Goal: Transaction & Acquisition: Purchase product/service

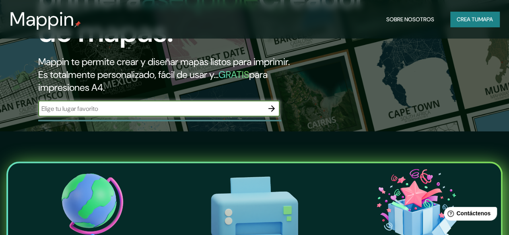
scroll to position [88, 0]
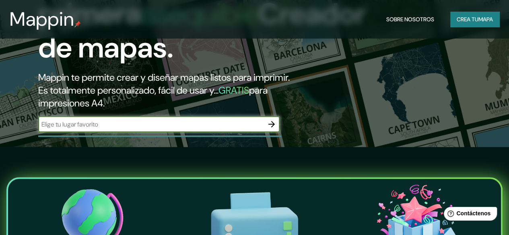
click at [136, 129] on input "text" at bounding box center [150, 124] width 225 height 9
type input "SANTIAGO NUEVO LEON"
click at [272, 129] on icon "button" at bounding box center [272, 125] width 10 height 10
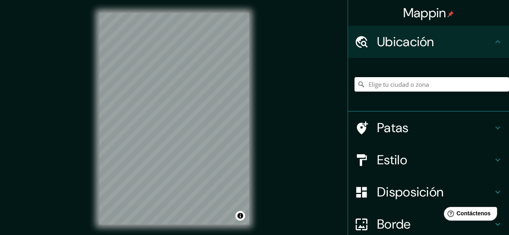
click at [393, 83] on input "Elige tu ciudad o zona" at bounding box center [432, 84] width 155 height 14
paste input "25.49888280780323, -100.17558053003488"
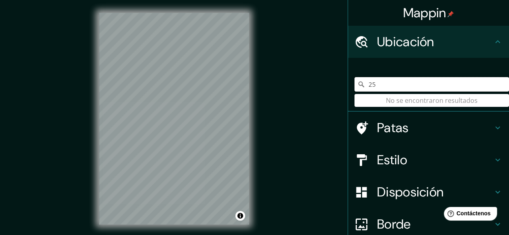
type input "2"
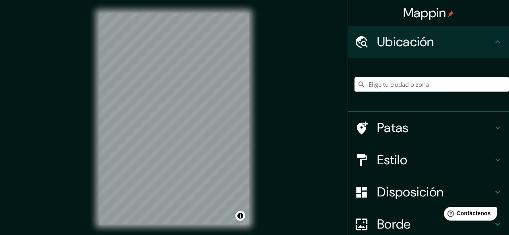
click at [390, 87] on input "Elige tu ciudad o zona" at bounding box center [432, 84] width 155 height 14
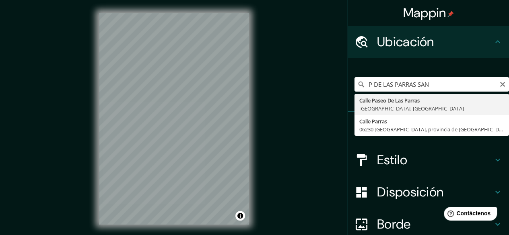
type input "[STREET_ADDRESS]"
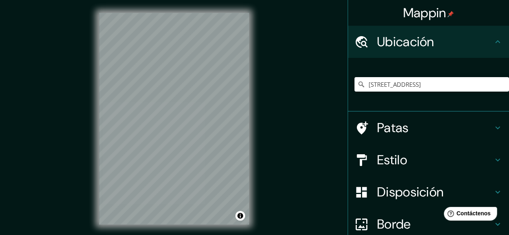
click at [391, 128] on font "Patas" at bounding box center [393, 128] width 32 height 17
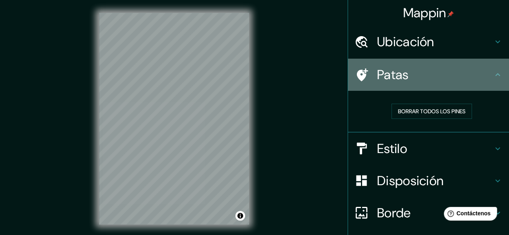
click at [494, 77] on icon at bounding box center [498, 75] width 10 height 10
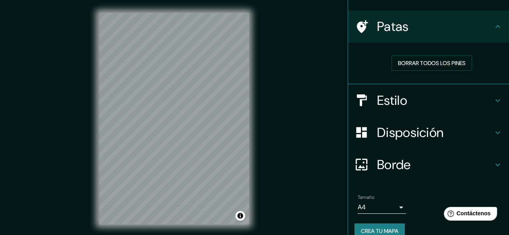
scroll to position [60, 0]
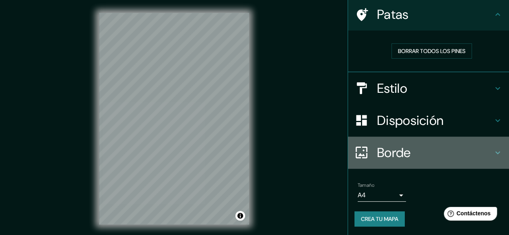
click at [410, 153] on h4 "Borde" at bounding box center [435, 153] width 116 height 16
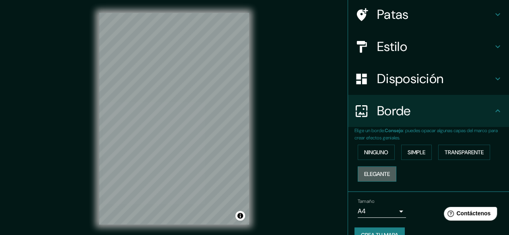
click at [384, 174] on font "Elegante" at bounding box center [377, 174] width 26 height 7
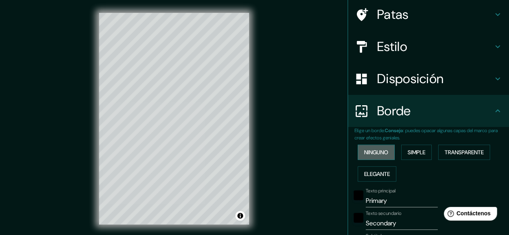
click at [382, 153] on font "Ninguno" at bounding box center [376, 152] width 24 height 7
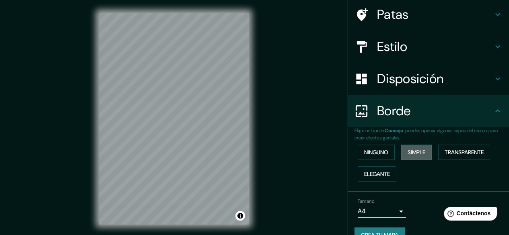
click at [412, 149] on font "Simple" at bounding box center [417, 152] width 18 height 7
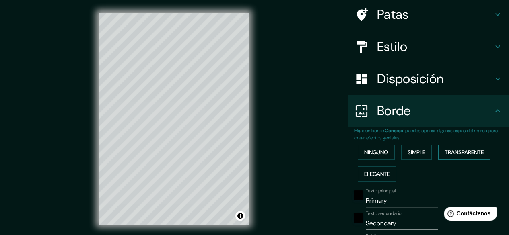
click at [455, 148] on font "Transparente" at bounding box center [464, 152] width 39 height 10
click at [380, 175] on font "Elegante" at bounding box center [377, 174] width 26 height 7
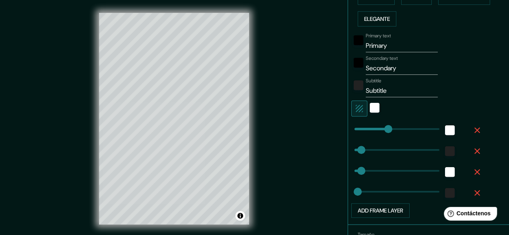
scroll to position [209, 0]
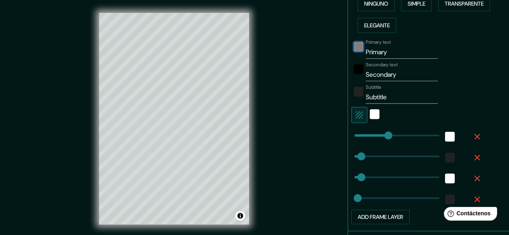
click at [354, 47] on div "black" at bounding box center [359, 47] width 10 height 10
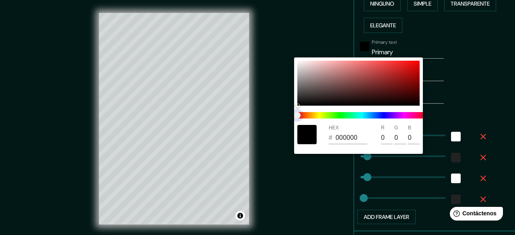
type input "149"
type input "30"
type input "15"
type input "149"
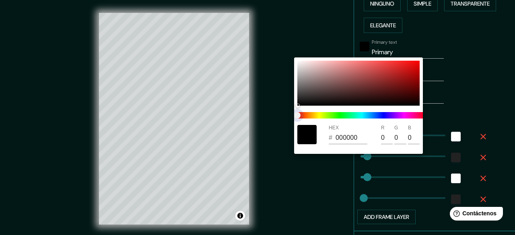
type input "30"
type input "15"
type input "149"
type input "30"
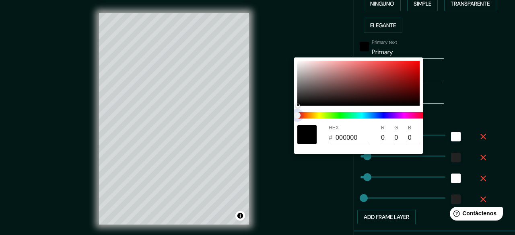
type input "30"
type input "15"
type input "149"
type input "30"
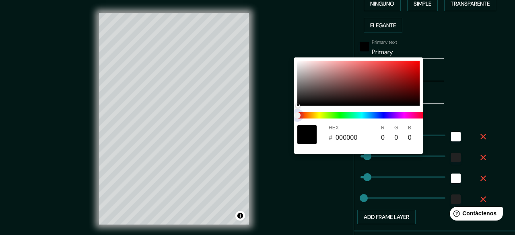
type input "15"
type input "149"
type input "30"
type input "15"
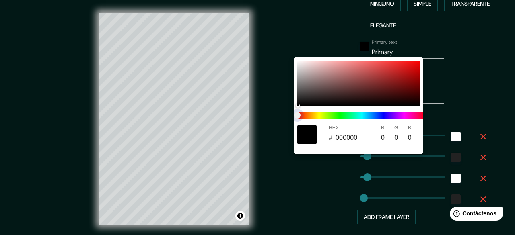
type input "149"
type input "30"
type input "15"
type input "149"
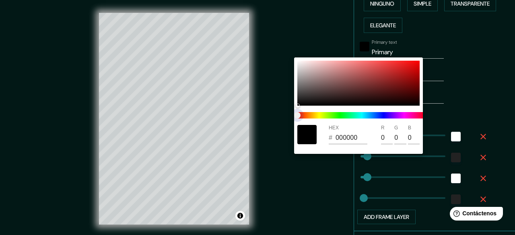
type input "30"
type input "15"
type input "149"
type input "30"
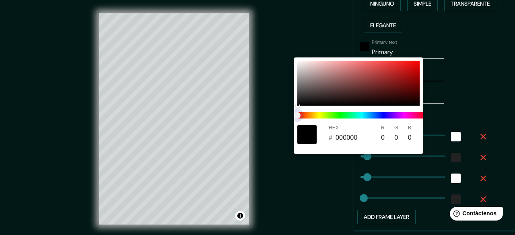
type input "30"
type input "15"
type input "149"
type input "30"
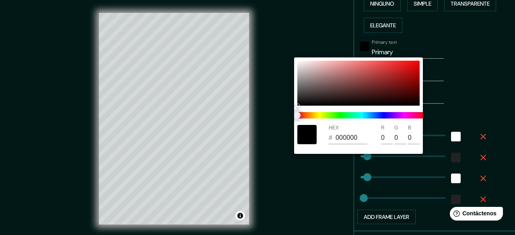
type input "15"
type input "149"
type input "30"
type input "15"
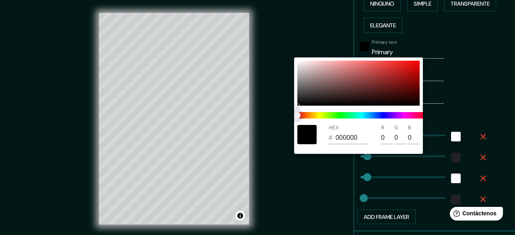
type input "149"
type input "30"
type input "15"
type input "149"
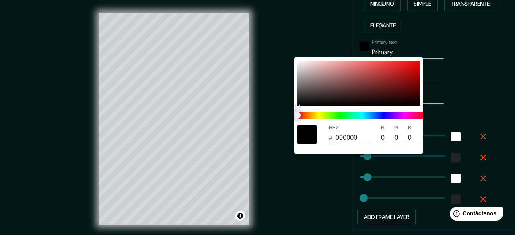
type input "30"
type input "15"
type input "149"
type input "30"
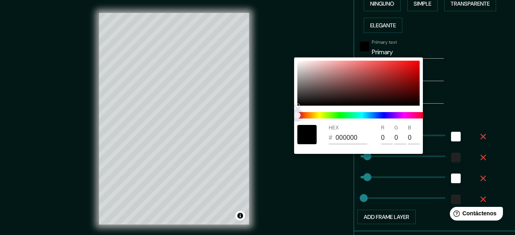
type input "30"
type input "15"
type input "149"
type input "30"
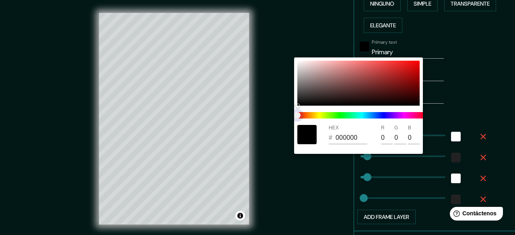
type input "15"
drag, startPoint x: 299, startPoint y: 115, endPoint x: 335, endPoint y: 116, distance: 35.9
click at [335, 116] on span at bounding box center [361, 115] width 129 height 6
type input "149"
type input "30"
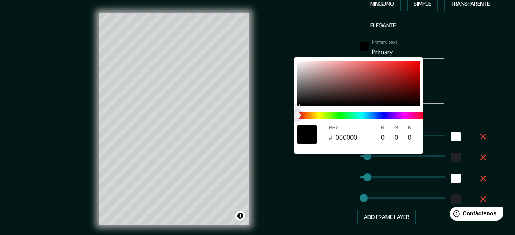
type input "30"
type input "15"
type input "149"
type input "30"
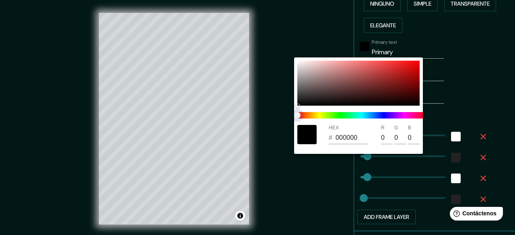
type input "15"
click at [335, 116] on span at bounding box center [361, 115] width 129 height 6
type input "149"
type input "30"
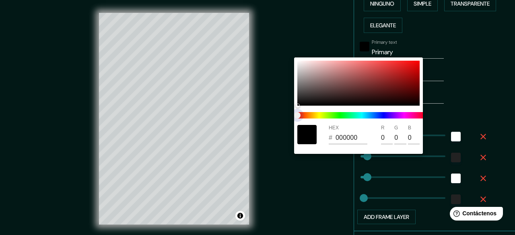
type input "15"
type input "149"
type input "30"
type input "15"
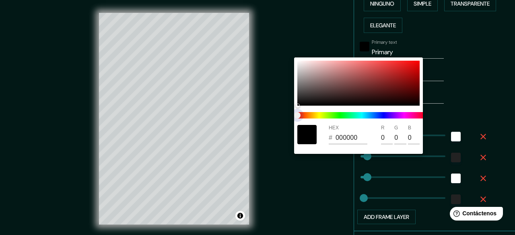
type input "149"
type input "30"
type input "15"
type input "149"
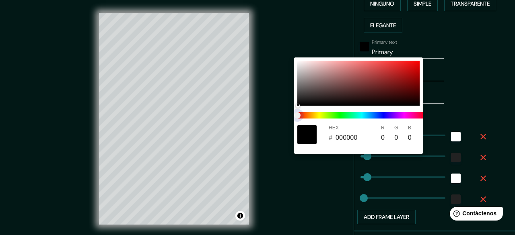
type input "30"
type input "15"
type input "149"
type input "30"
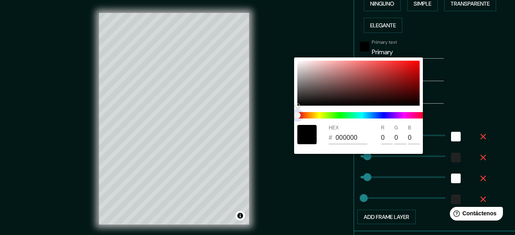
type input "30"
type input "15"
type input "149"
type input "30"
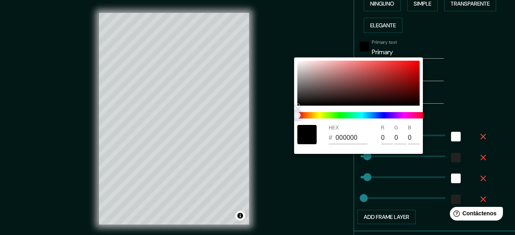
type input "15"
type input "149"
type input "30"
type input "15"
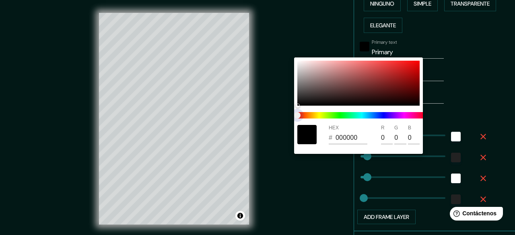
type input "149"
type input "30"
type input "15"
type input "149"
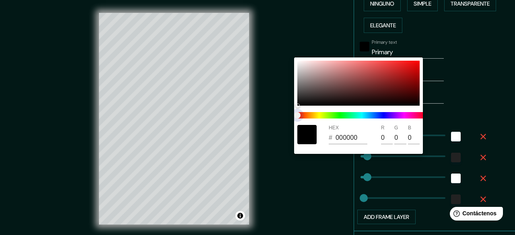
type input "30"
type input "15"
type input "149"
type input "30"
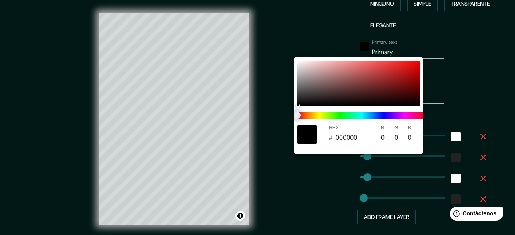
type input "30"
type input "15"
type input "149"
type input "30"
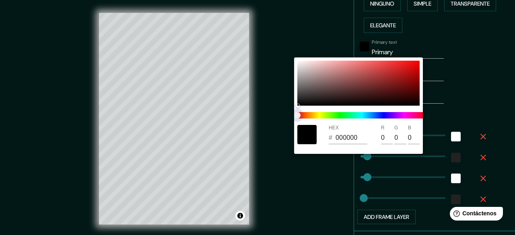
type input "15"
drag, startPoint x: 296, startPoint y: 115, endPoint x: 334, endPoint y: 117, distance: 37.5
click at [334, 117] on span at bounding box center [361, 115] width 129 height 6
type input "149"
type input "30"
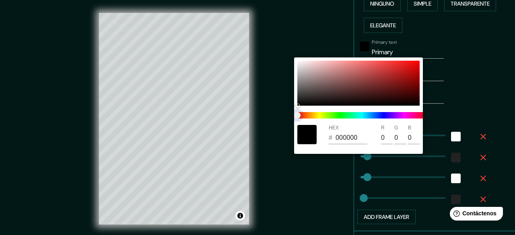
type input "30"
type input "15"
type input "149"
type input "30"
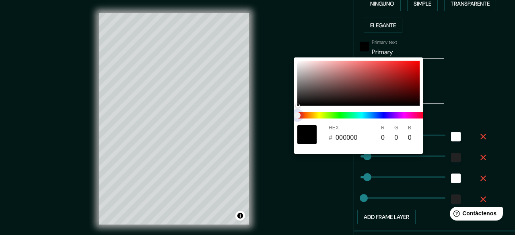
type input "15"
click at [337, 117] on span at bounding box center [361, 115] width 129 height 6
click at [308, 48] on div at bounding box center [257, 117] width 515 height 235
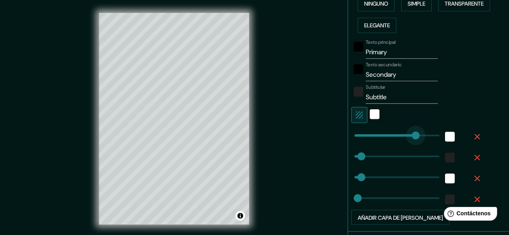
type input "246"
drag, startPoint x: 384, startPoint y: 135, endPoint x: 405, endPoint y: 135, distance: 20.9
type input "30"
type input "15"
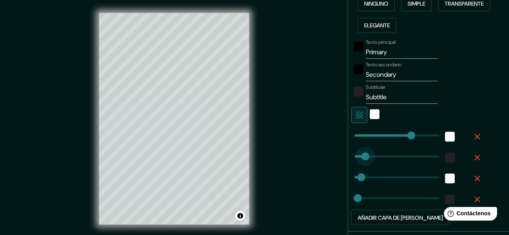
type input "97"
drag, startPoint x: 354, startPoint y: 154, endPoint x: 370, endPoint y: 159, distance: 17.3
type input "30"
type input "15"
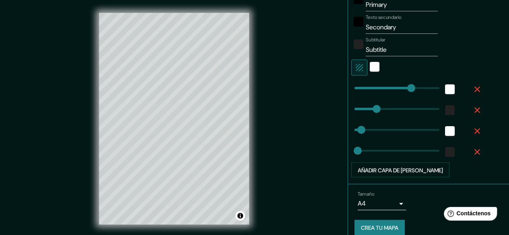
scroll to position [264, 0]
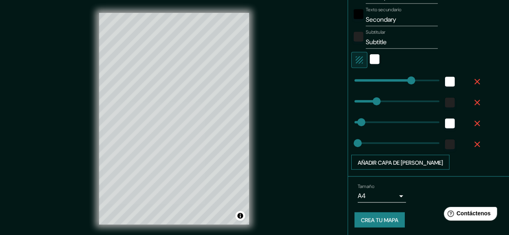
click at [409, 163] on font "Añadir capa de [PERSON_NAME]" at bounding box center [400, 162] width 85 height 7
type input "30"
type input "15"
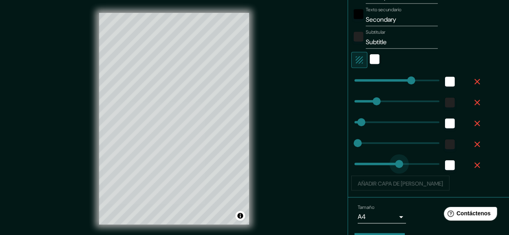
type input "187"
drag, startPoint x: 382, startPoint y: 164, endPoint x: 391, endPoint y: 164, distance: 9.3
type input "30"
type input "15"
type input "359"
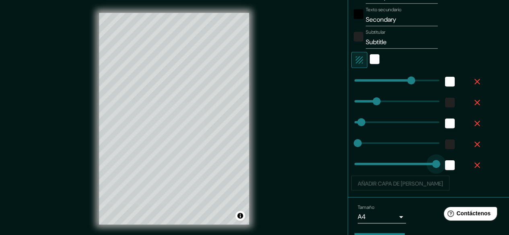
drag, startPoint x: 391, startPoint y: 161, endPoint x: 430, endPoint y: 160, distance: 39.1
type input "30"
type input "15"
type input "30"
drag, startPoint x: 430, startPoint y: 163, endPoint x: 354, endPoint y: 165, distance: 75.3
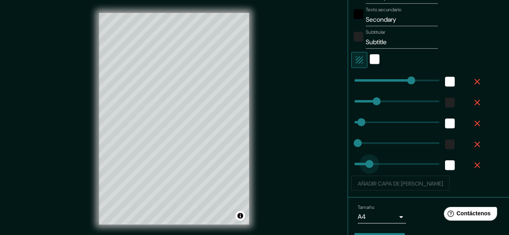
type input "30"
type input "15"
type input "26"
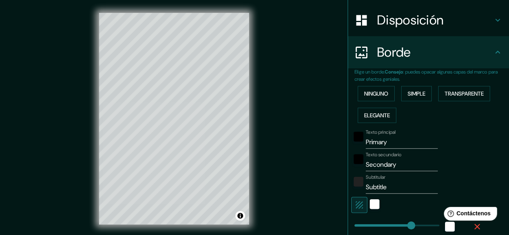
scroll to position [101, 0]
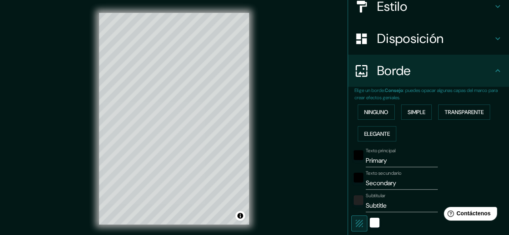
click at [493, 67] on icon at bounding box center [498, 71] width 10 height 10
click at [496, 71] on icon at bounding box center [498, 70] width 5 height 3
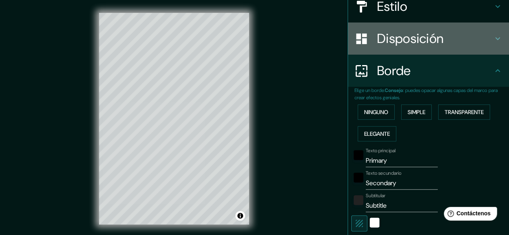
click at [493, 41] on icon at bounding box center [498, 39] width 10 height 10
type input "30"
type input "15"
type input "26"
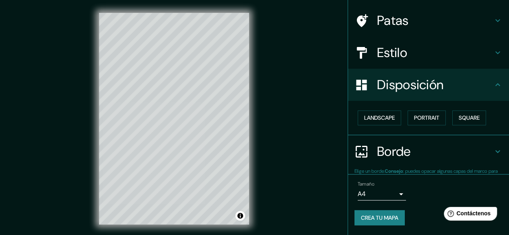
scroll to position [54, 0]
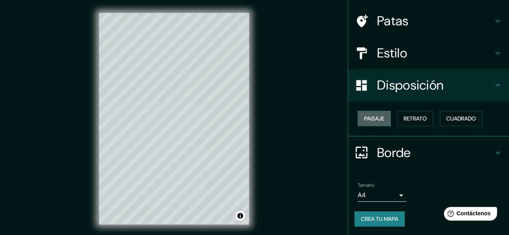
click at [372, 119] on font "Paisaje" at bounding box center [374, 118] width 20 height 7
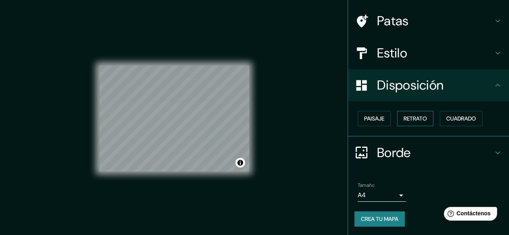
click at [404, 118] on font "Retrato" at bounding box center [415, 118] width 23 height 7
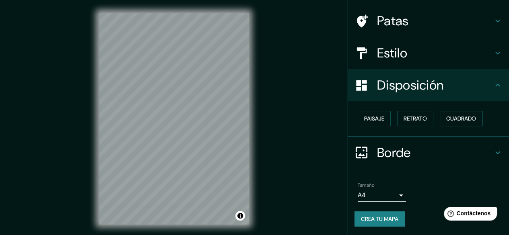
click at [446, 117] on font "Cuadrado" at bounding box center [461, 118] width 30 height 7
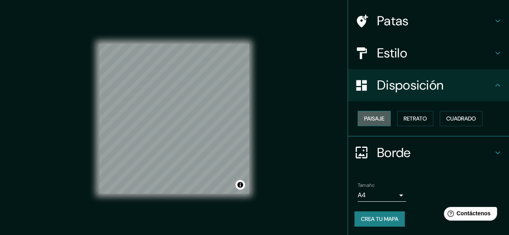
click at [374, 118] on font "Paisaje" at bounding box center [374, 118] width 20 height 7
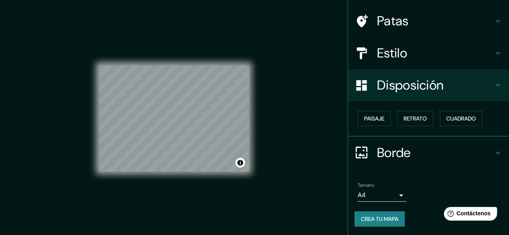
click at [493, 55] on icon at bounding box center [498, 53] width 10 height 10
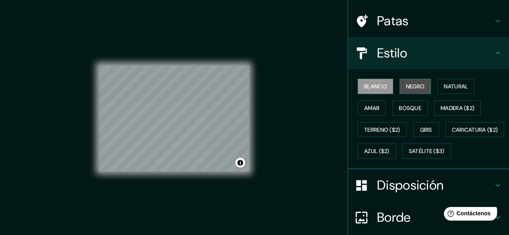
click at [413, 84] on font "Negro" at bounding box center [415, 86] width 19 height 7
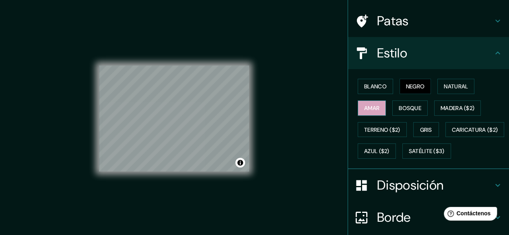
click at [370, 107] on font "Amar" at bounding box center [371, 108] width 15 height 7
click at [403, 107] on font "Bosque" at bounding box center [410, 108] width 23 height 7
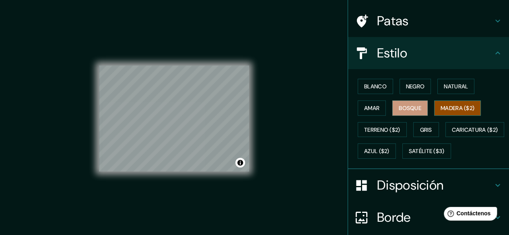
click at [447, 109] on font "Madera ($2)" at bounding box center [458, 108] width 34 height 7
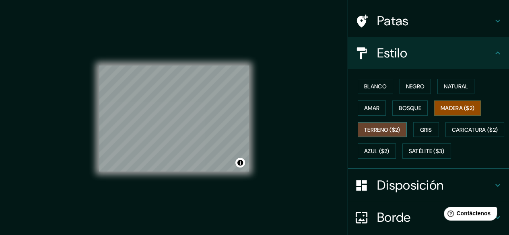
click at [390, 132] on font "Terreno ($2)" at bounding box center [382, 130] width 36 height 10
click at [420, 127] on font "Gris" at bounding box center [426, 129] width 12 height 7
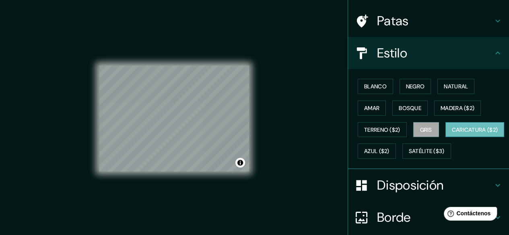
click at [446, 138] on button "Caricatura ($2)" at bounding box center [475, 129] width 59 height 15
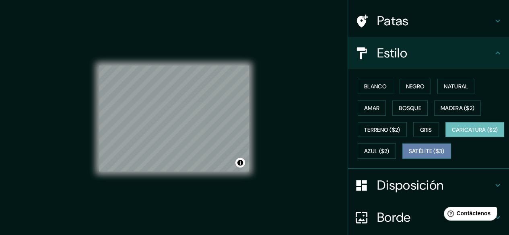
click at [409, 155] on font "Satélite ($3)" at bounding box center [427, 151] width 36 height 7
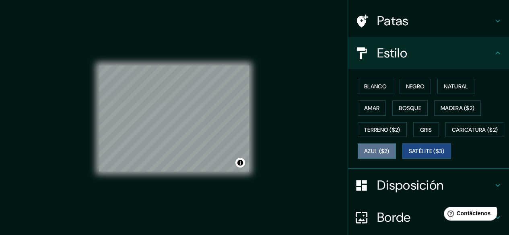
click at [390, 155] on font "Azul ($2)" at bounding box center [376, 151] width 25 height 10
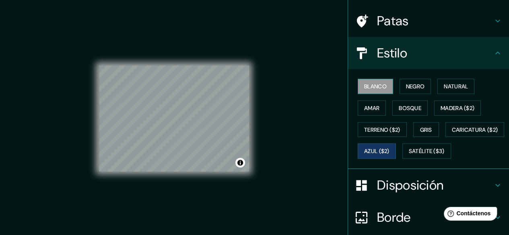
click at [377, 85] on font "Blanco" at bounding box center [375, 86] width 23 height 7
click at [496, 21] on icon at bounding box center [498, 21] width 5 height 3
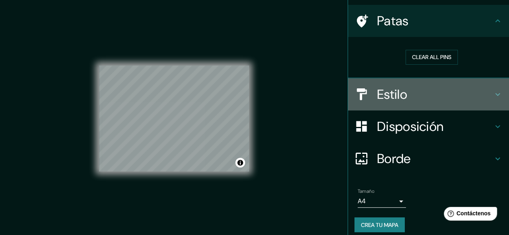
click at [496, 95] on icon at bounding box center [498, 94] width 5 height 3
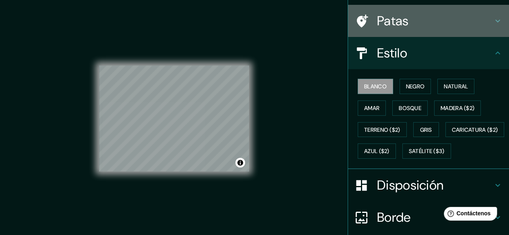
click at [496, 18] on icon at bounding box center [498, 21] width 10 height 10
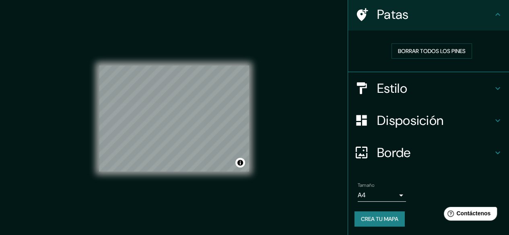
scroll to position [15, 0]
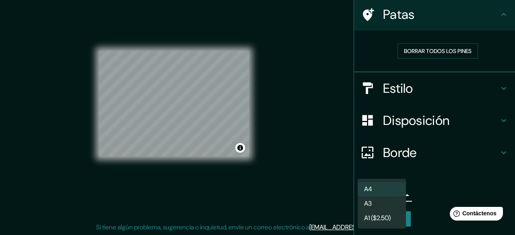
click at [392, 194] on body "Mappin Ubicación [STREET_ADDRESS] Patas Borrar todos los pines Estilo Disposici…" at bounding box center [257, 102] width 515 height 235
click at [382, 219] on font "A1 ($2.50)" at bounding box center [377, 219] width 27 height 8
type input "a3"
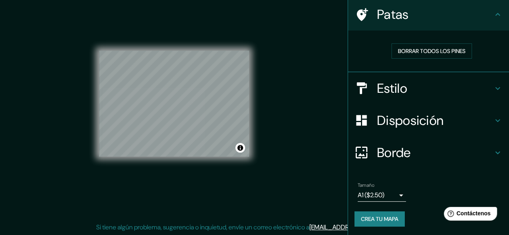
drag, startPoint x: 502, startPoint y: 159, endPoint x: 503, endPoint y: 129, distance: 29.8
click at [503, 129] on div "Mappin Ubicación [STREET_ADDRESS] Patas Borrar todos los pines Estilo Disposici…" at bounding box center [428, 117] width 161 height 235
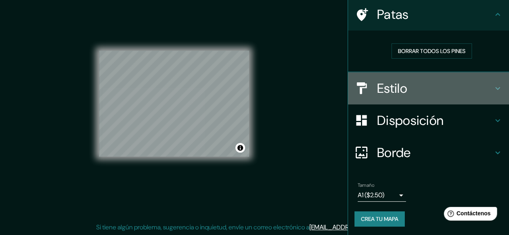
click at [431, 81] on h4 "Estilo" at bounding box center [435, 89] width 116 height 16
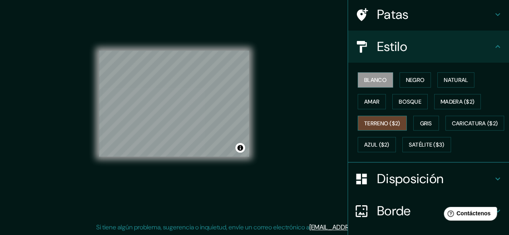
click at [385, 121] on font "Terreno ($2)" at bounding box center [382, 123] width 36 height 7
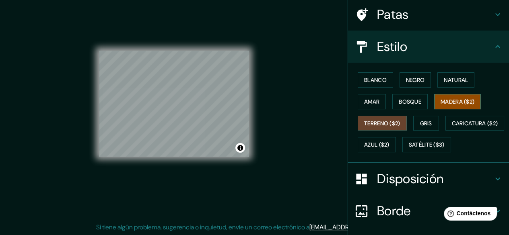
click at [447, 102] on font "Madera ($2)" at bounding box center [458, 101] width 34 height 7
click at [424, 120] on font "Gris" at bounding box center [426, 123] width 12 height 7
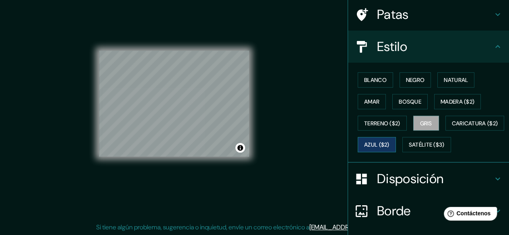
click at [390, 142] on font "Azul ($2)" at bounding box center [376, 145] width 25 height 7
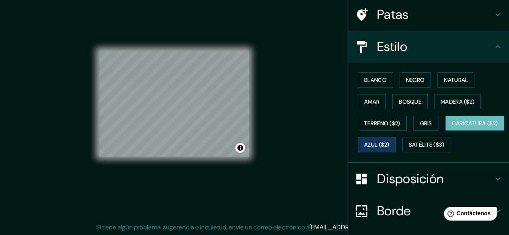
click at [452, 127] on font "Caricatura ($2)" at bounding box center [475, 123] width 46 height 7
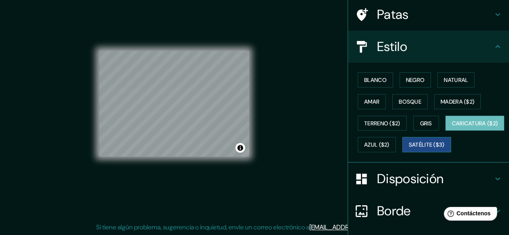
click at [409, 149] on font "Satélite ($3)" at bounding box center [427, 145] width 36 height 7
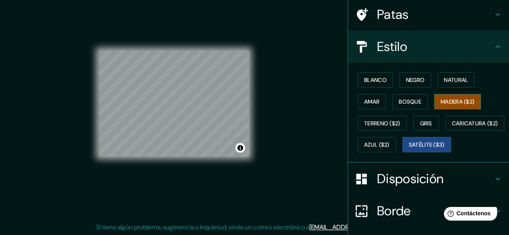
click at [441, 100] on font "Madera ($2)" at bounding box center [458, 101] width 34 height 7
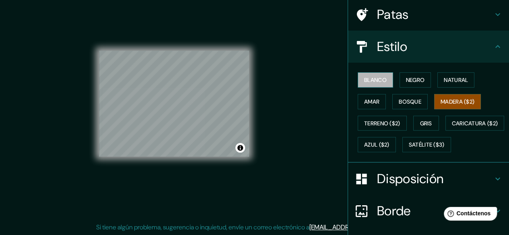
click at [372, 75] on font "Blanco" at bounding box center [375, 80] width 23 height 10
